Goal: Connect with others: Connect with others

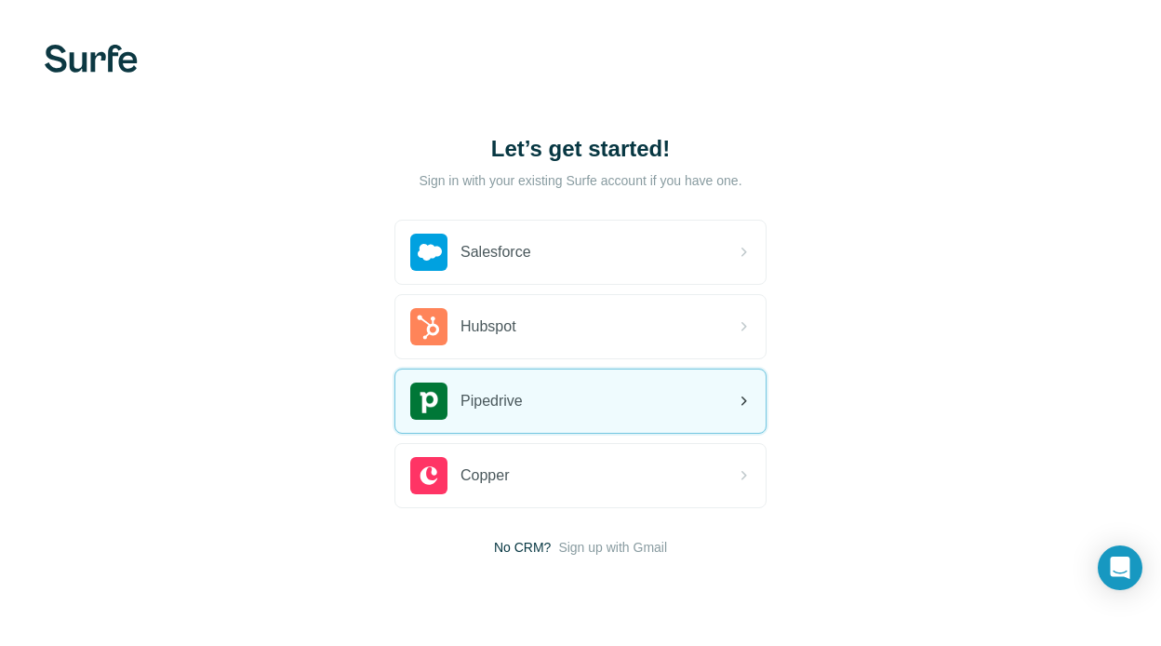
click at [633, 375] on div "Pipedrive" at bounding box center [580, 400] width 370 height 63
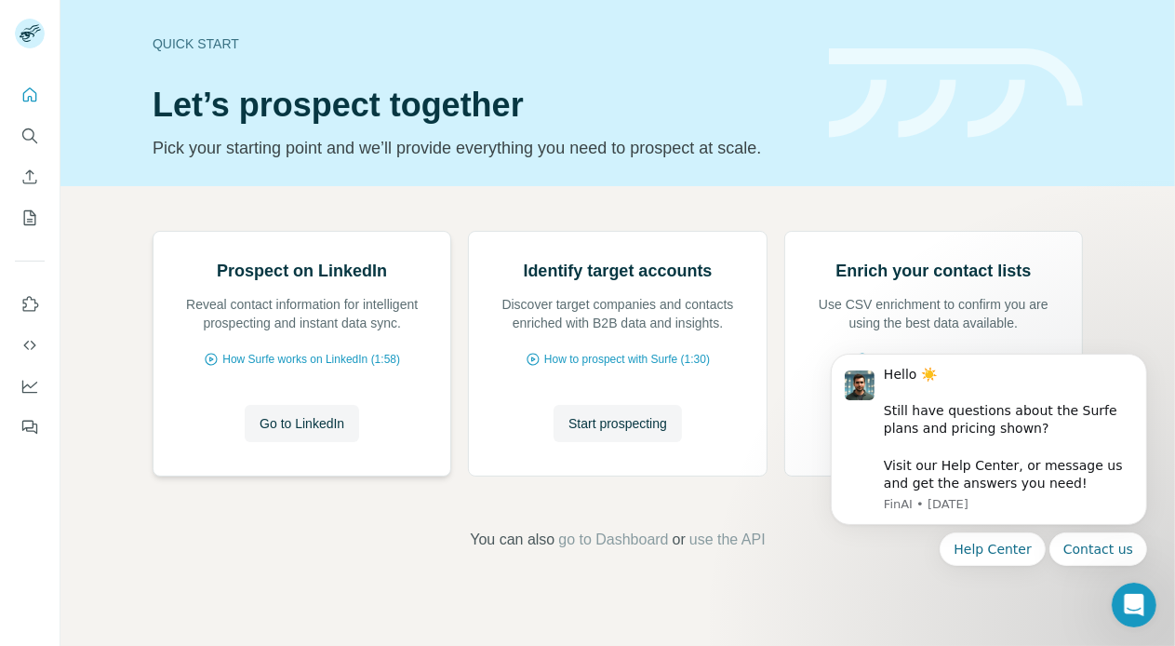
scroll to position [115, 0]
click at [823, 578] on body "Hello ☀️ ​ Still have questions about the Surfe plans and pricing shown? ​ Visi…" at bounding box center [987, 443] width 357 height 288
